Goal: Task Accomplishment & Management: Manage account settings

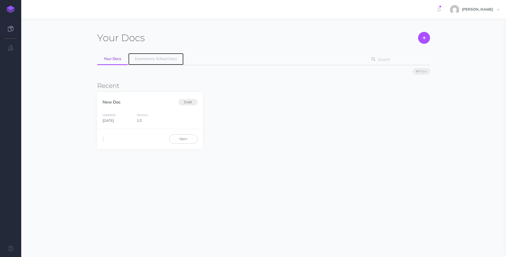
click at [151, 59] on span "Ecommerce School Docs" at bounding box center [156, 58] width 42 height 5
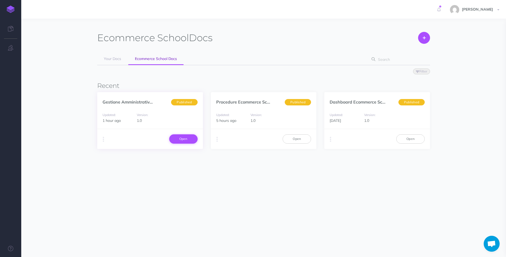
click at [177, 136] on link "Open" at bounding box center [183, 138] width 28 height 9
click at [290, 140] on link "Open" at bounding box center [297, 138] width 28 height 9
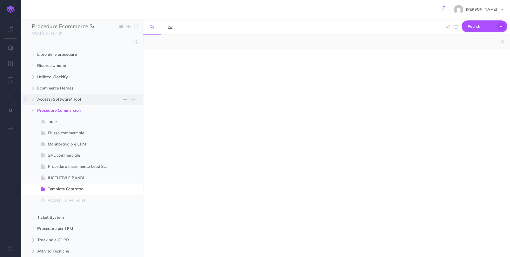
select select "null"
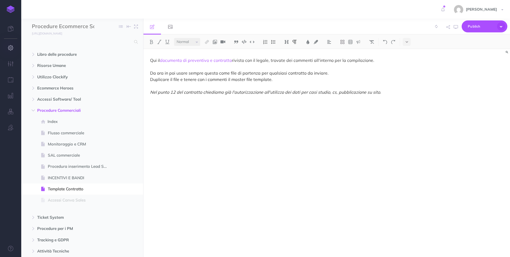
click at [13, 48] on icon "button" at bounding box center [11, 47] width 6 height 5
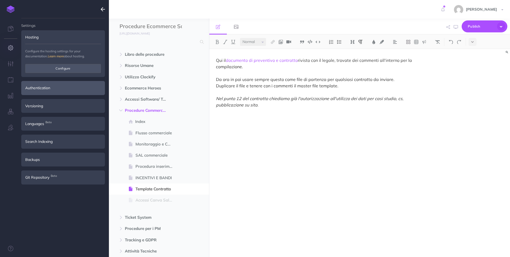
click at [45, 86] on div "Authentication" at bounding box center [63, 88] width 84 height 14
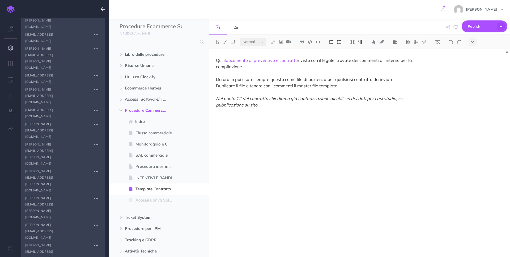
scroll to position [513, 0]
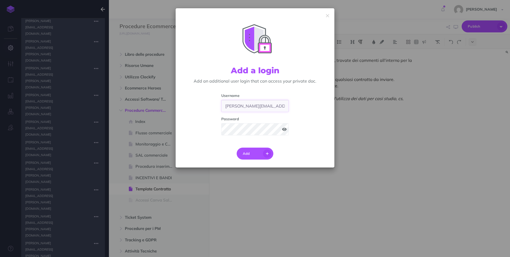
drag, startPoint x: 263, startPoint y: 105, endPoint x: 212, endPoint y: 100, distance: 51.6
click at [212, 100] on div "Username jessica.franceschini@ecommerce-school.it Password" at bounding box center [255, 116] width 151 height 47
type input "silvia.vannoni@ecommerce-school.it"
click at [283, 130] on span at bounding box center [284, 129] width 5 height 4
click at [215, 128] on div "Username silvia.vannoni@ecommerce-school.it Password" at bounding box center [255, 116] width 151 height 47
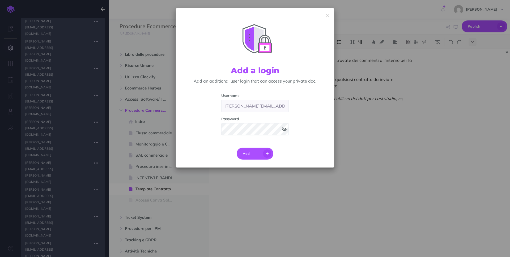
click at [404, 109] on div "Add a login Add an additional user login that can access your private doc. User…" at bounding box center [255, 128] width 510 height 257
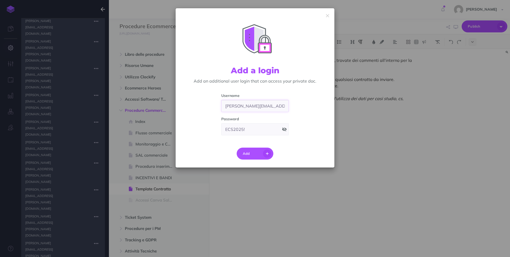
type input "jessica.franceschini@ecommerce-school.it"
drag, startPoint x: 260, startPoint y: 127, endPoint x: 205, endPoint y: 127, distance: 55.5
click at [205, 127] on div "Username jessica.franceschini@ecommerce-school.it Password 8pucy9" at bounding box center [255, 116] width 151 height 47
paste input "ECS2025!"
type input "ECS2025!"
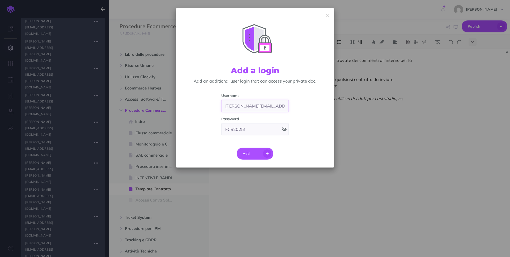
drag, startPoint x: 262, startPoint y: 105, endPoint x: 207, endPoint y: 105, distance: 55.0
click at [207, 105] on div "Username jessica.franceschini@ecommerce-school.it Password ECS2025!" at bounding box center [255, 116] width 151 height 47
type input "silvia.vannoni@ecommerce-school.it"
click at [253, 155] on button "Add" at bounding box center [255, 154] width 37 height 12
